Goal: Browse casually: Explore the website without a specific task or goal

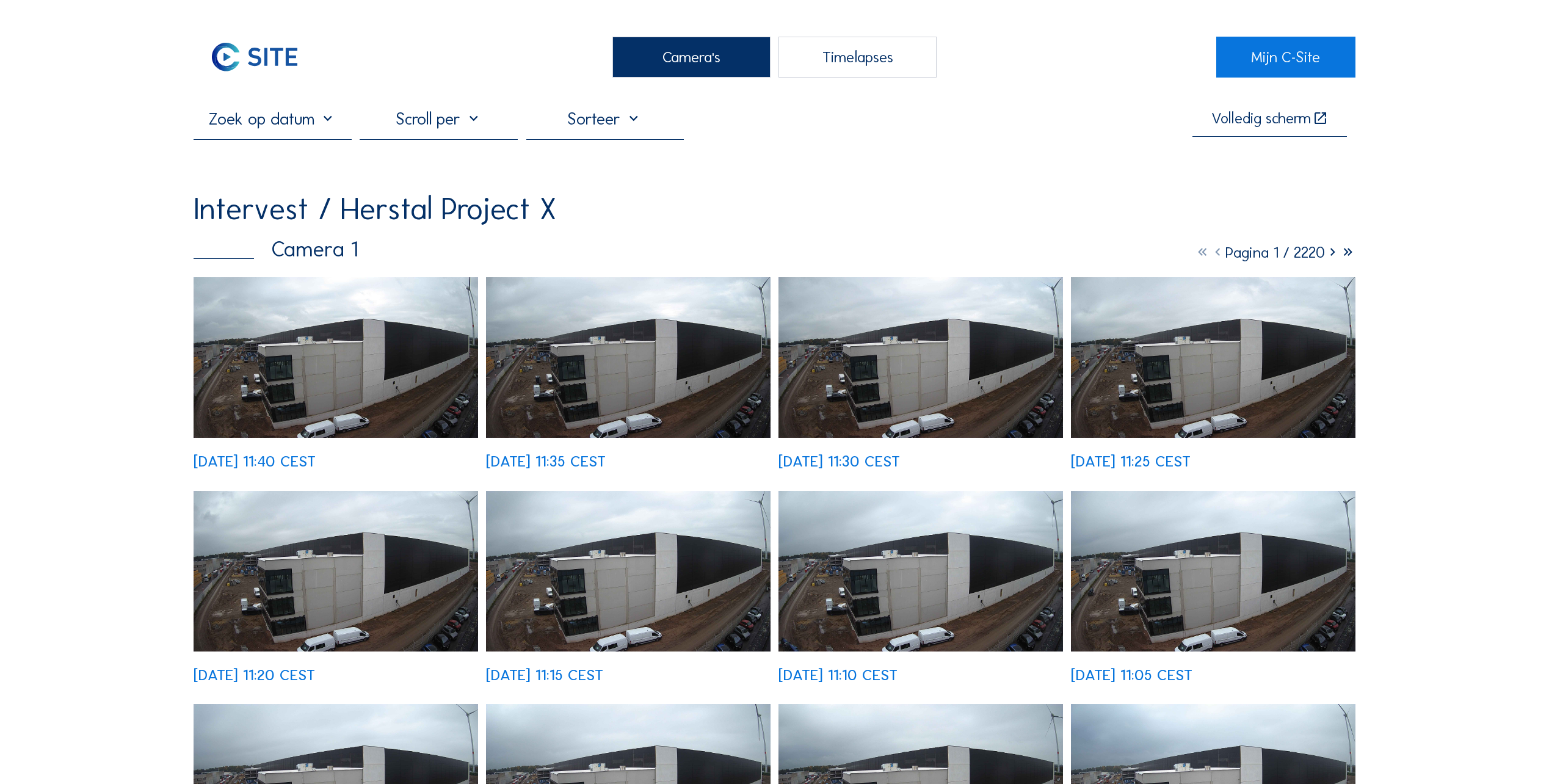
click at [216, 356] on img at bounding box center [336, 357] width 285 height 161
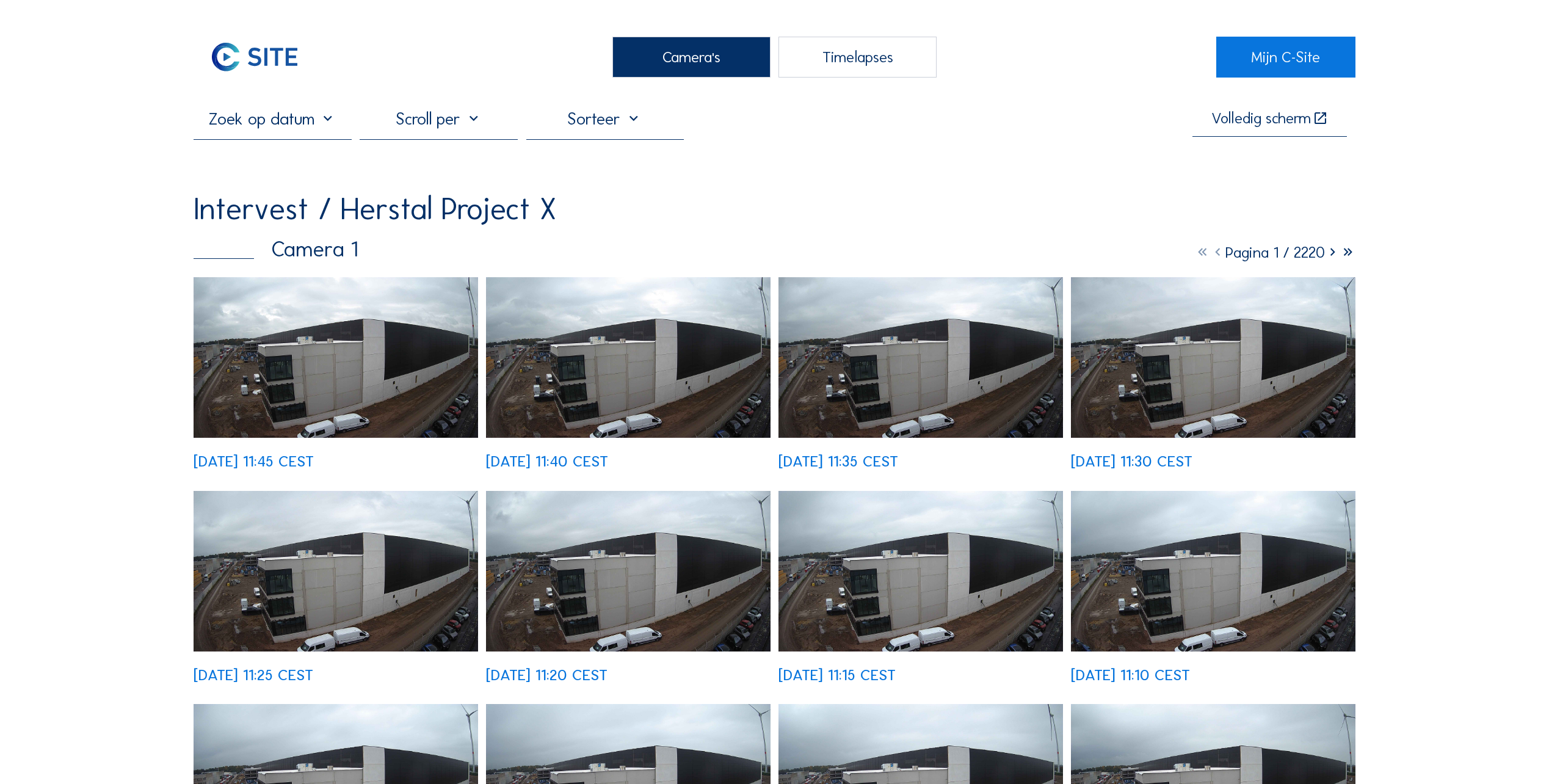
click at [263, 391] on img at bounding box center [336, 357] width 285 height 161
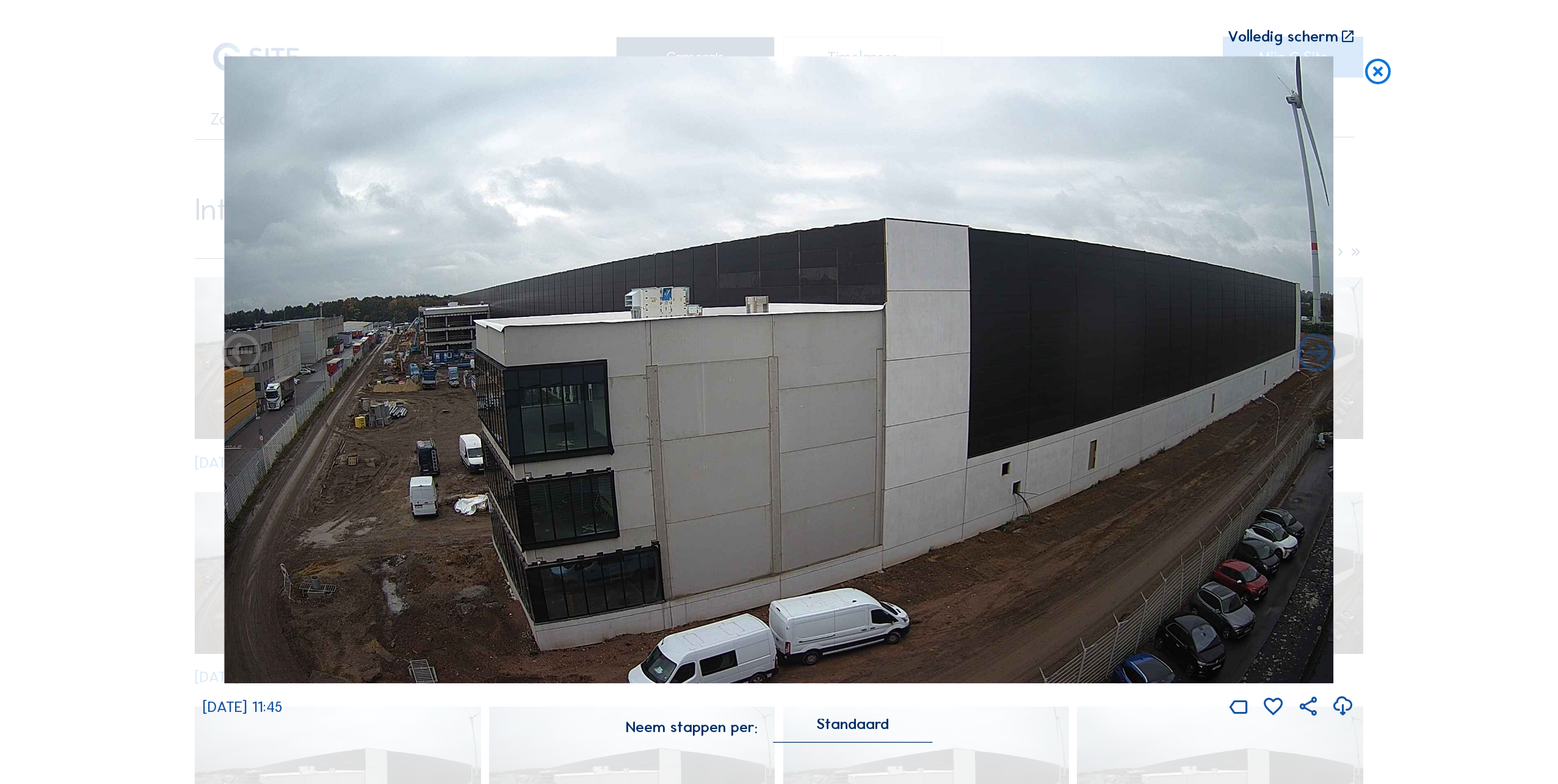
click at [1370, 84] on icon at bounding box center [1377, 72] width 30 height 32
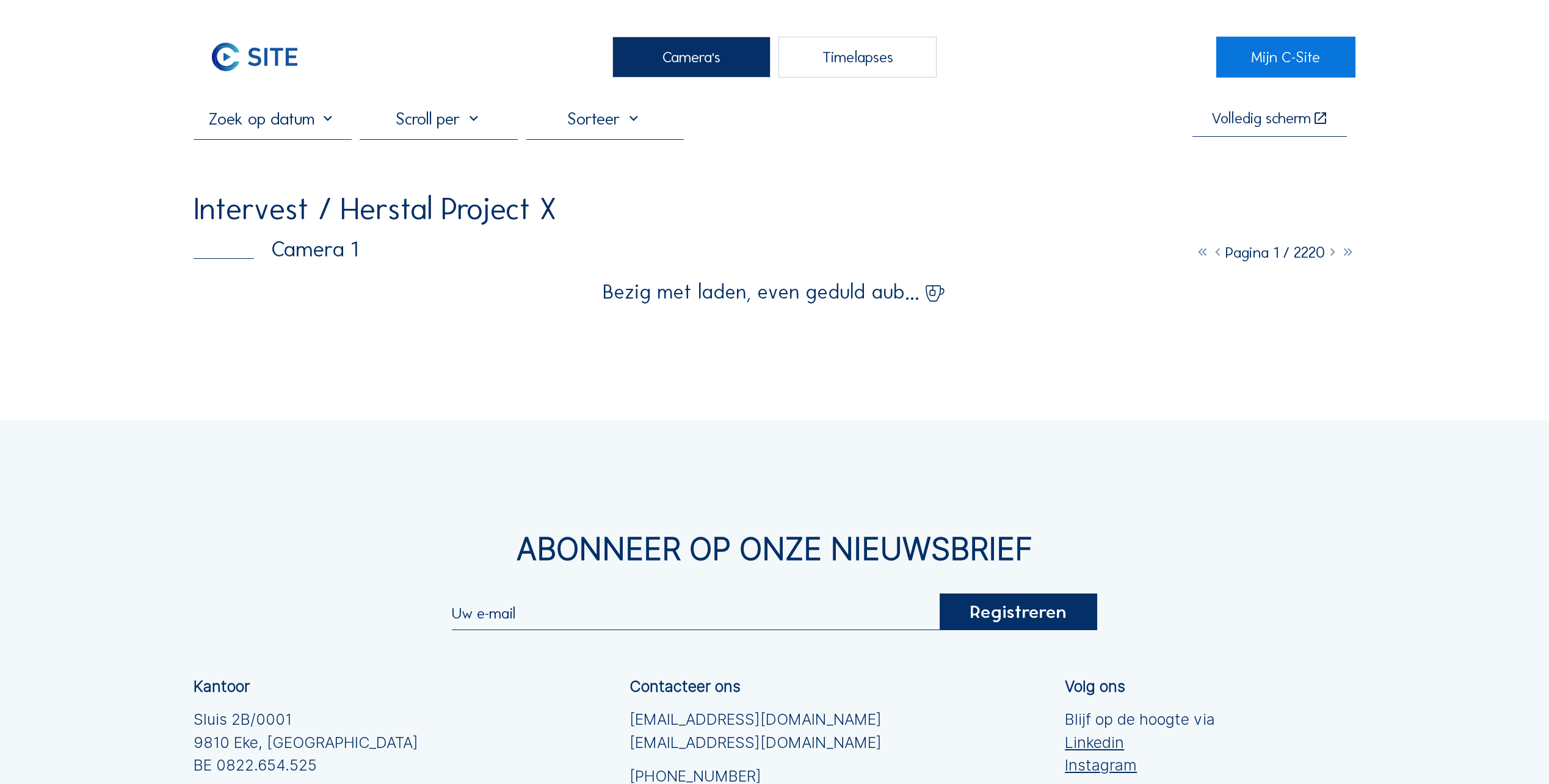
click at [769, 50] on div "Camera's" at bounding box center [691, 57] width 158 height 41
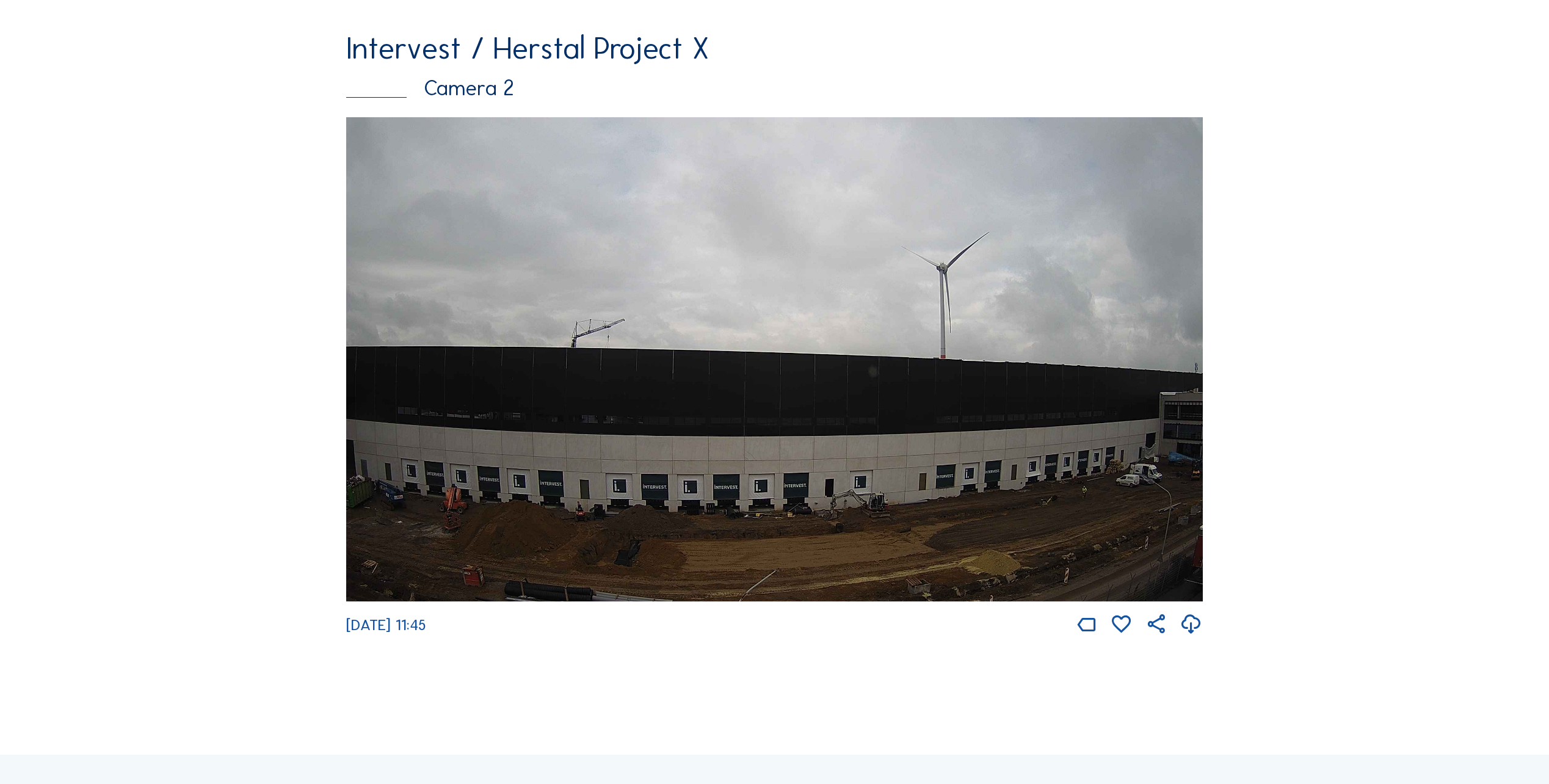
scroll to position [794, 0]
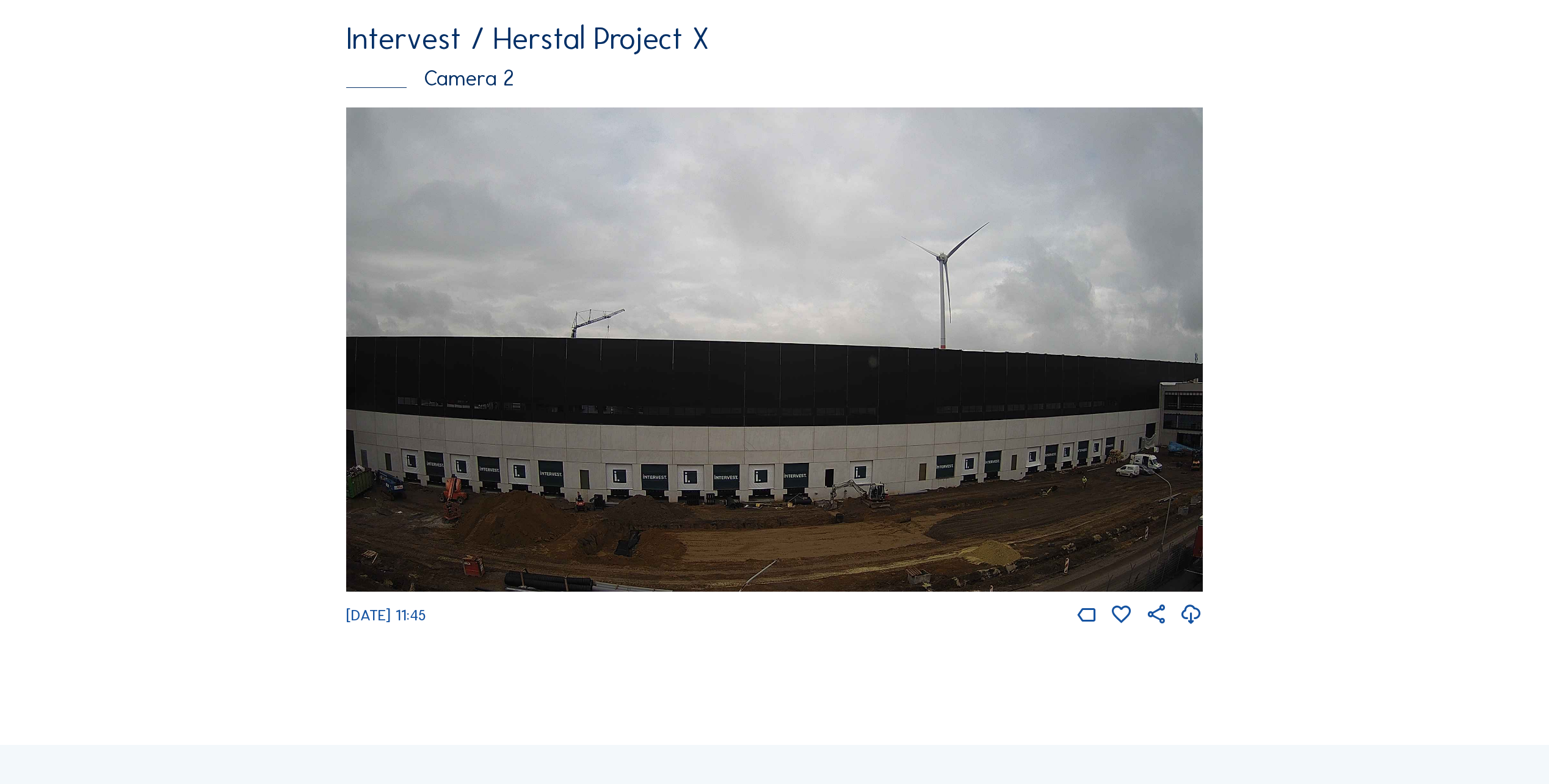
click at [611, 374] on img at bounding box center [774, 349] width 856 height 484
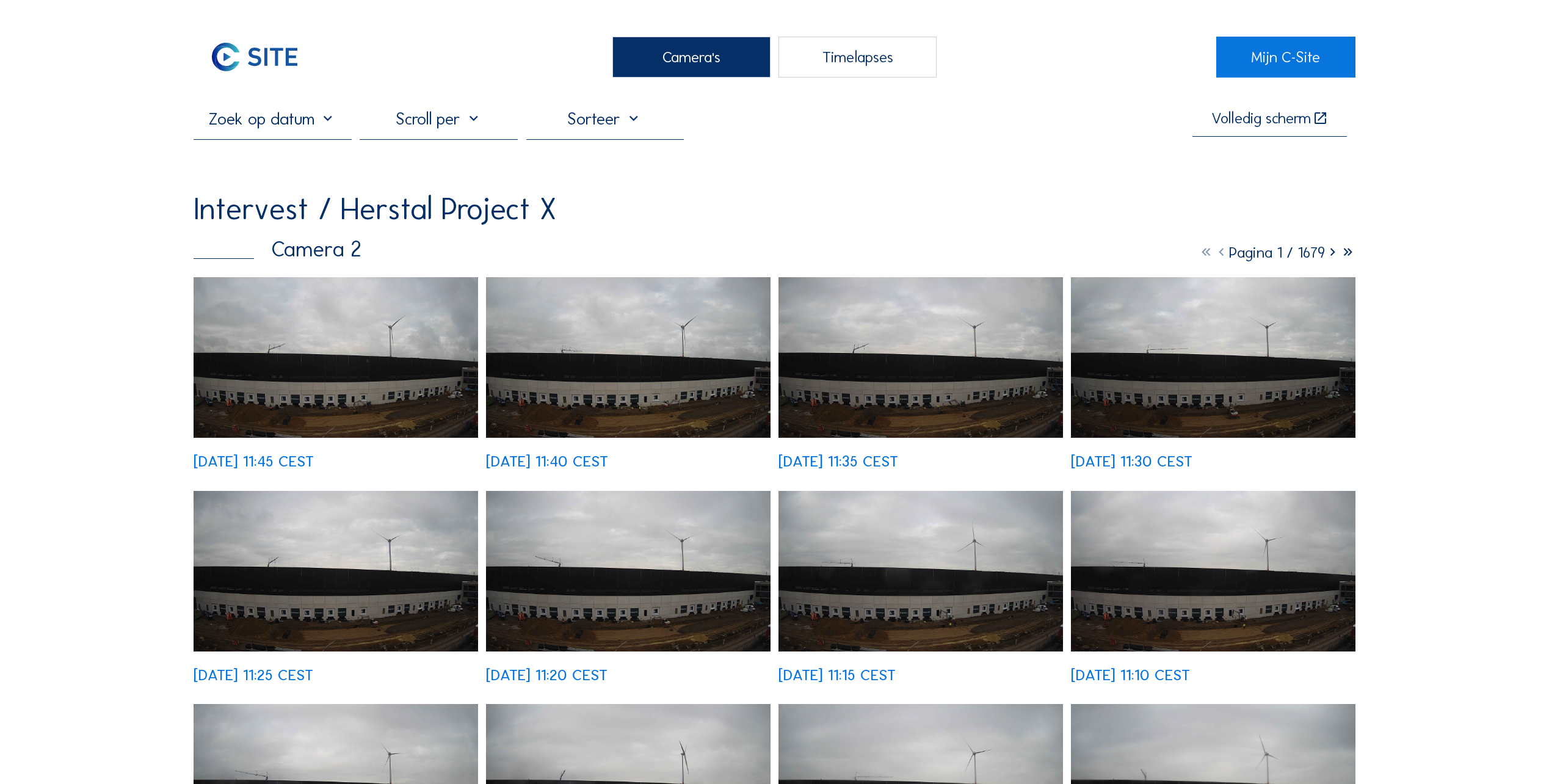
click at [327, 337] on img at bounding box center [336, 357] width 285 height 161
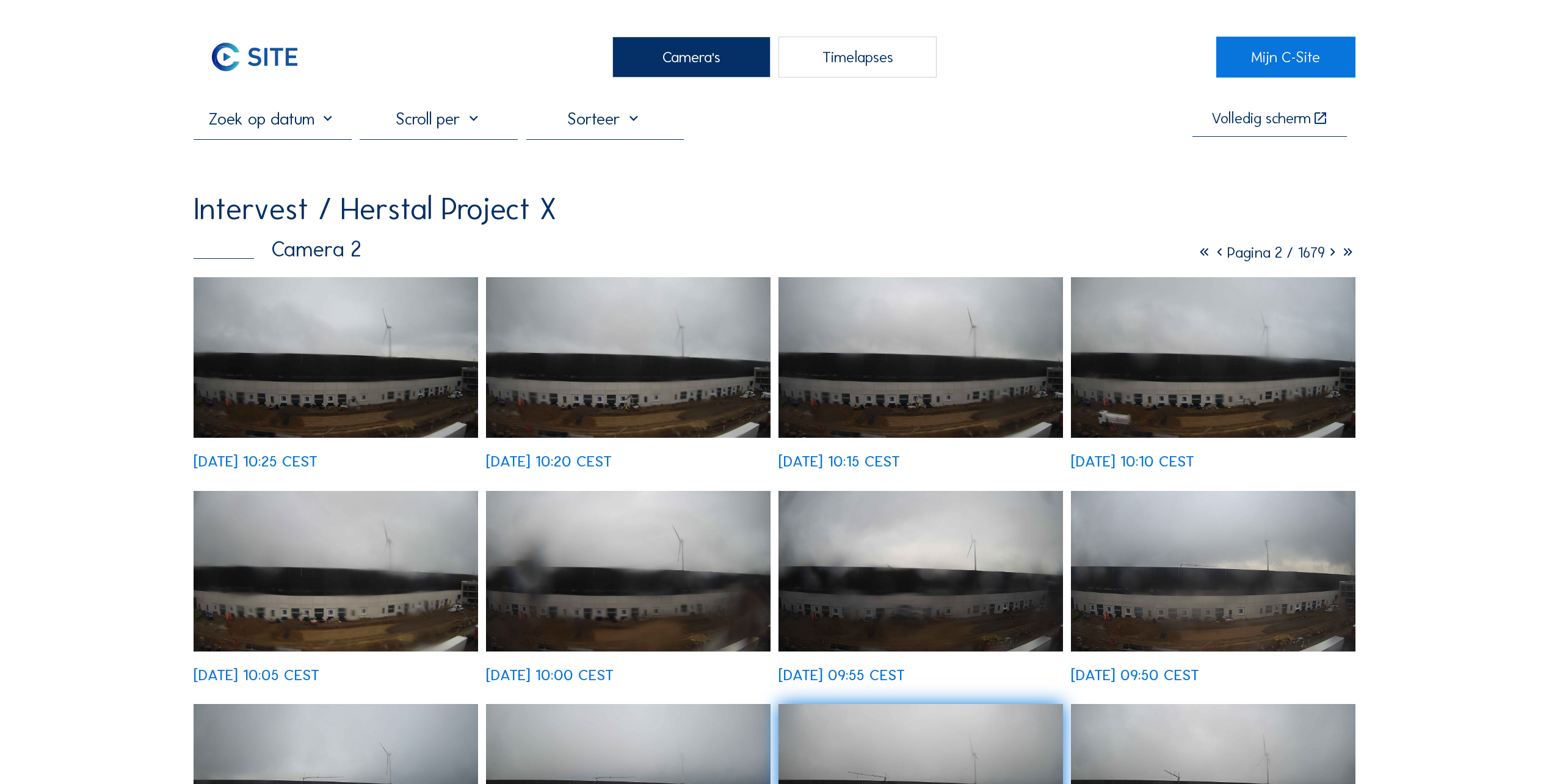
click at [327, 366] on img at bounding box center [336, 357] width 285 height 161
